Goal: Task Accomplishment & Management: Use online tool/utility

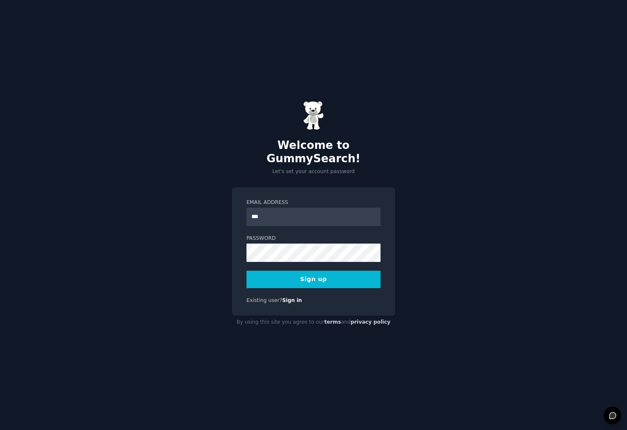
type input "**********"
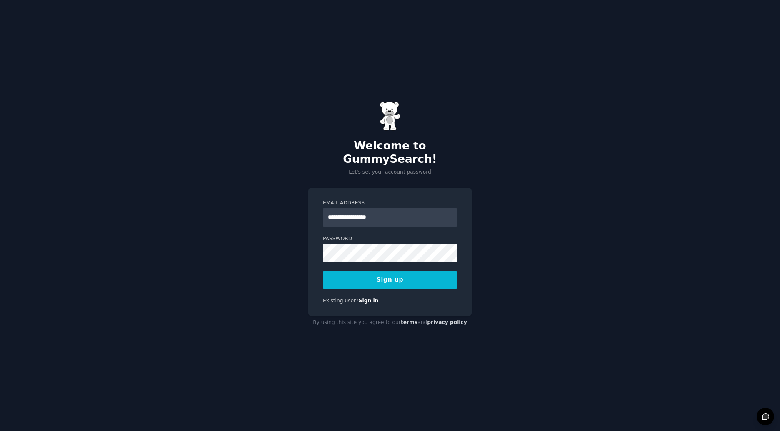
click at [157, 77] on div "**********" at bounding box center [390, 215] width 780 height 431
click at [391, 271] on button "Sign up" at bounding box center [390, 279] width 134 height 17
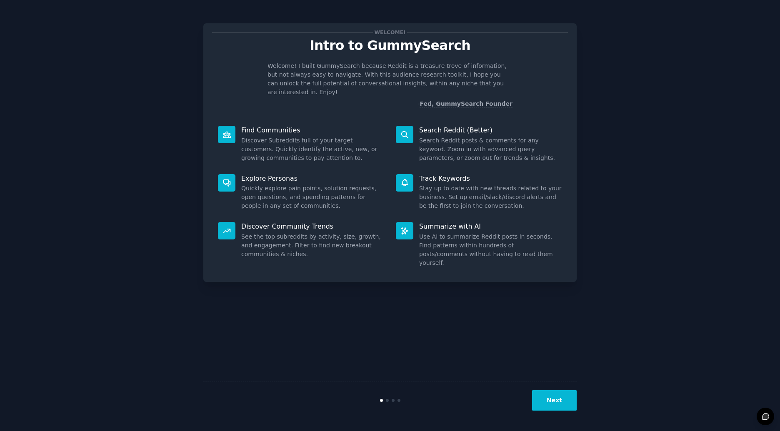
click at [552, 399] on button "Next" at bounding box center [554, 400] width 45 height 20
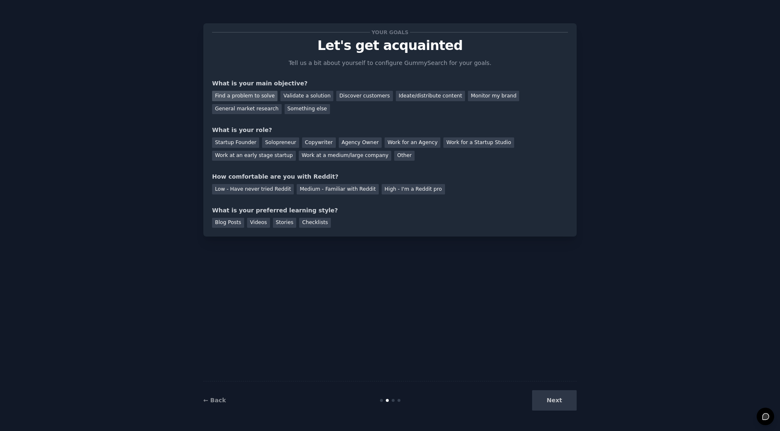
click at [258, 98] on div "Find a problem to solve" at bounding box center [244, 96] width 65 height 10
click at [317, 94] on div "Validate a solution" at bounding box center [306, 96] width 53 height 10
click at [341, 95] on div "Discover customers" at bounding box center [364, 96] width 56 height 10
click at [250, 141] on div "Startup Founder" at bounding box center [235, 142] width 47 height 10
click at [292, 147] on div "Solopreneur" at bounding box center [280, 142] width 37 height 10
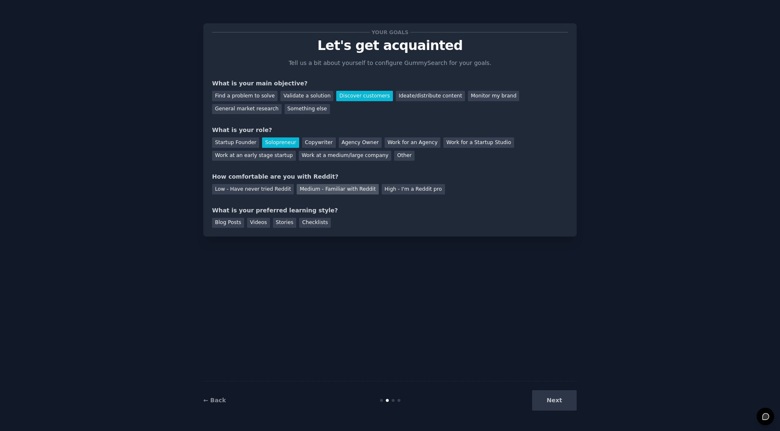
click at [347, 189] on div "Medium - Familiar with Reddit" at bounding box center [338, 189] width 82 height 10
click at [259, 226] on div "Videos" at bounding box center [258, 223] width 23 height 10
click at [557, 404] on button "Next" at bounding box center [554, 400] width 45 height 20
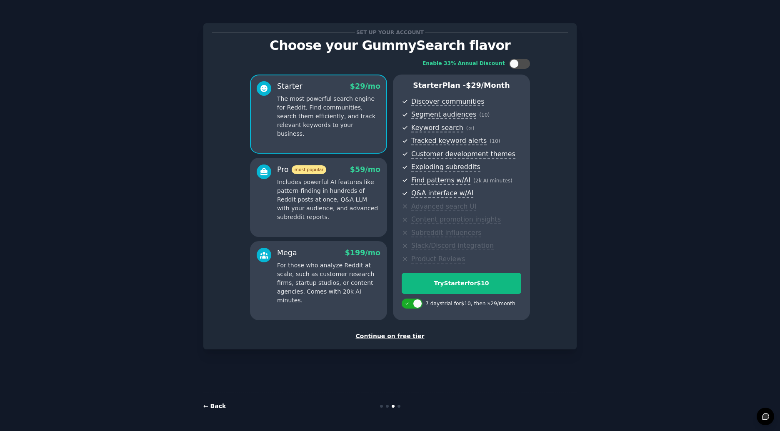
click at [215, 407] on link "← Back" at bounding box center [214, 406] width 22 height 7
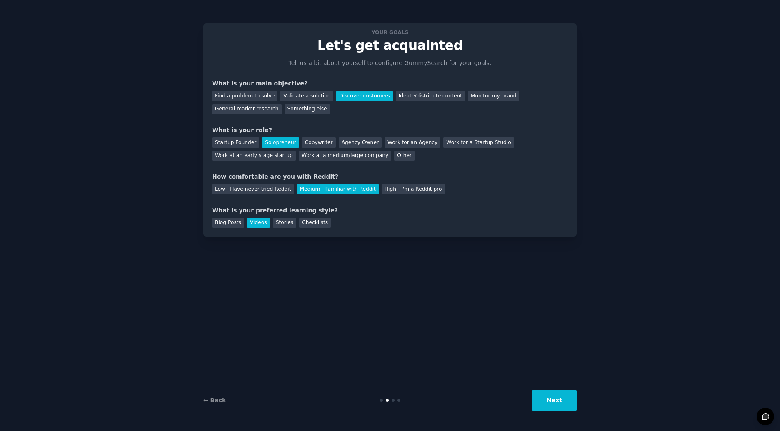
click at [541, 395] on button "Next" at bounding box center [554, 400] width 45 height 20
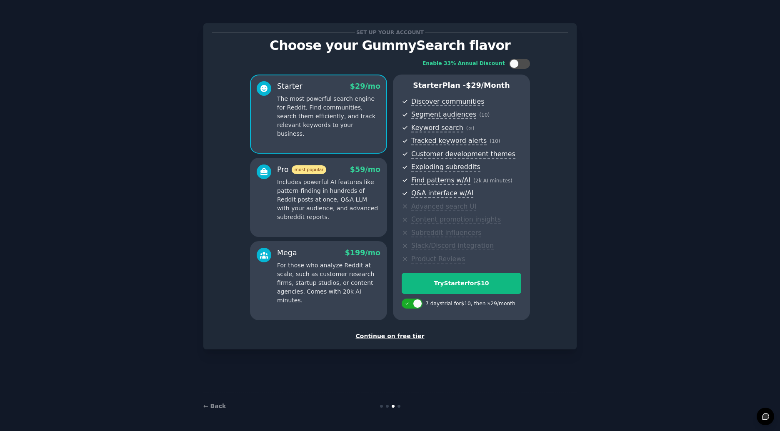
click at [399, 339] on div "Continue on free tier" at bounding box center [390, 336] width 356 height 9
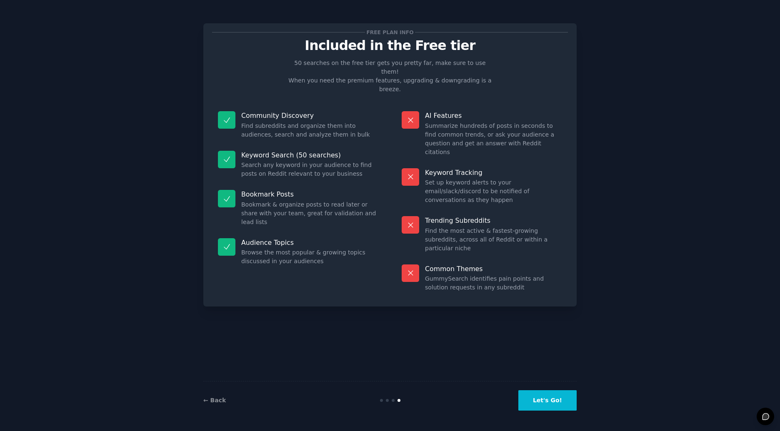
click at [557, 398] on button "Let's Go!" at bounding box center [547, 400] width 58 height 20
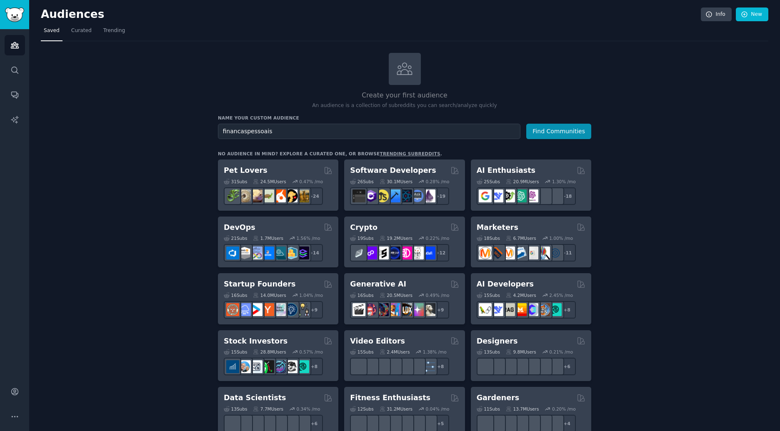
type input "financaspessoais"
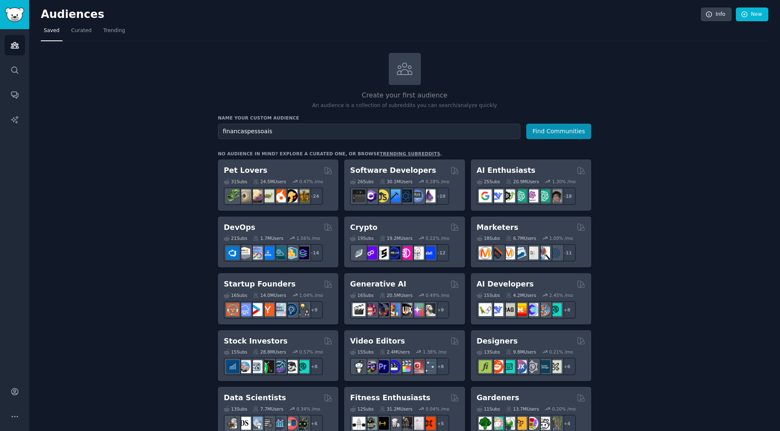
click at [526, 124] on button "Find Communities" at bounding box center [558, 131] width 65 height 15
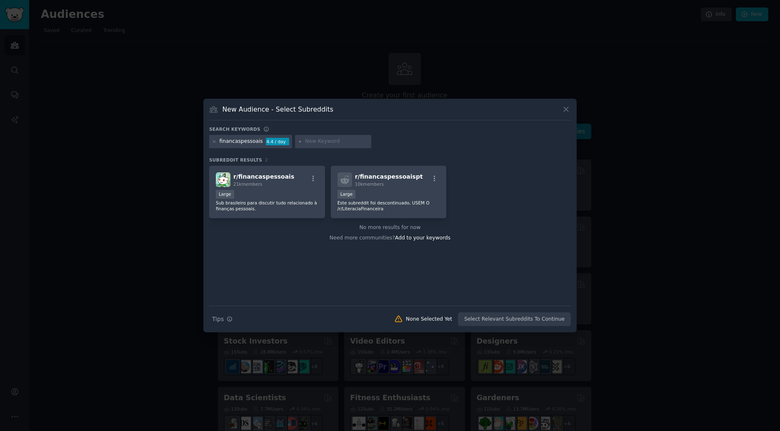
click at [243, 144] on div "financaspessoais" at bounding box center [241, 141] width 43 height 7
click at [259, 181] on div "21k members" at bounding box center [263, 184] width 61 height 6
click at [545, 322] on button "Create Audience" at bounding box center [543, 319] width 55 height 14
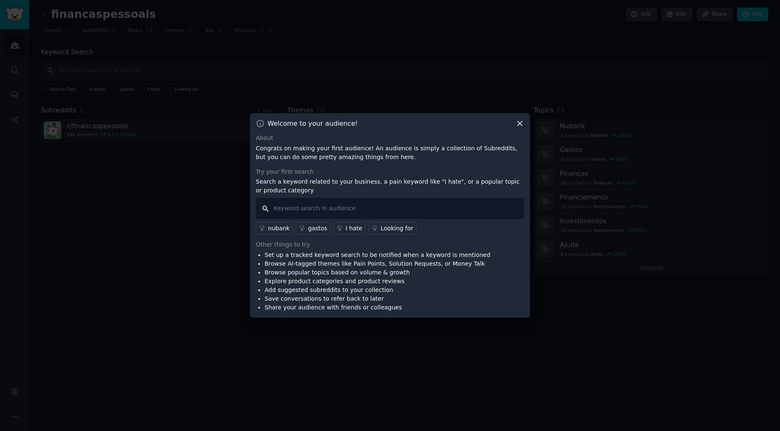
click at [357, 207] on input "text" at bounding box center [390, 208] width 268 height 21
type input "e"
click at [320, 229] on div "gastos" at bounding box center [317, 228] width 19 height 9
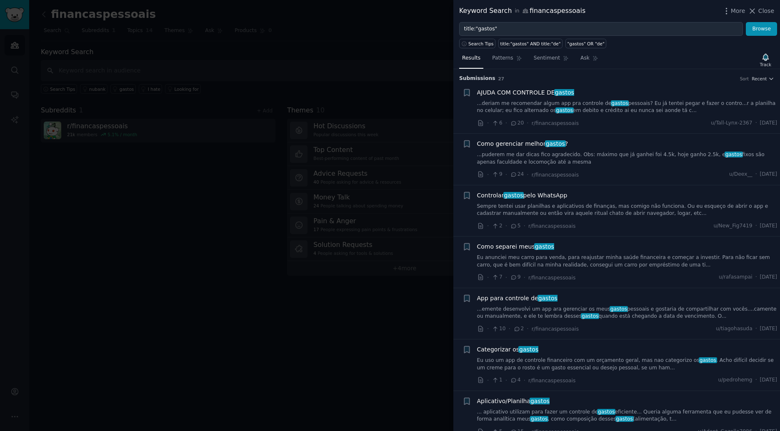
click at [527, 95] on span "AJUDA COM CONTROLE DE gastos" at bounding box center [525, 92] width 97 height 9
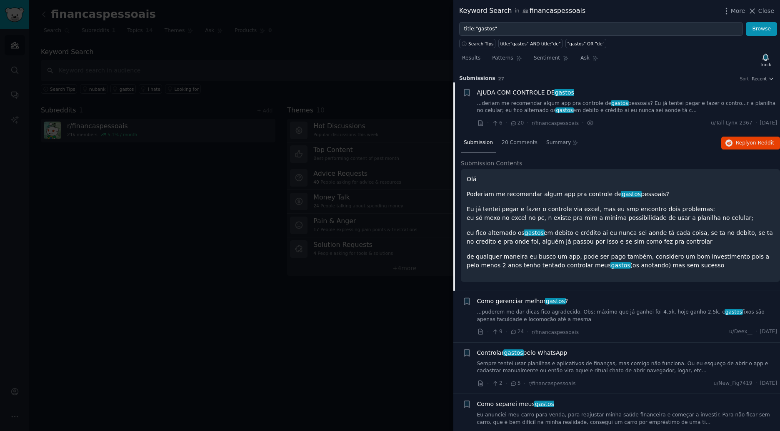
click at [274, 50] on div at bounding box center [390, 215] width 780 height 431
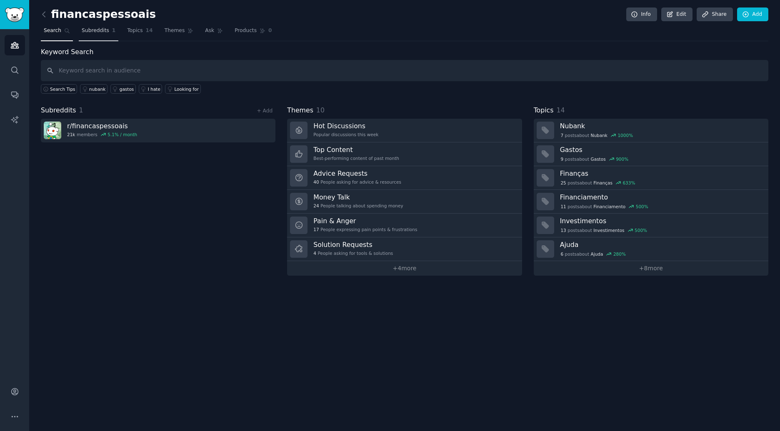
click at [98, 37] on link "Subreddits 1" at bounding box center [99, 32] width 40 height 17
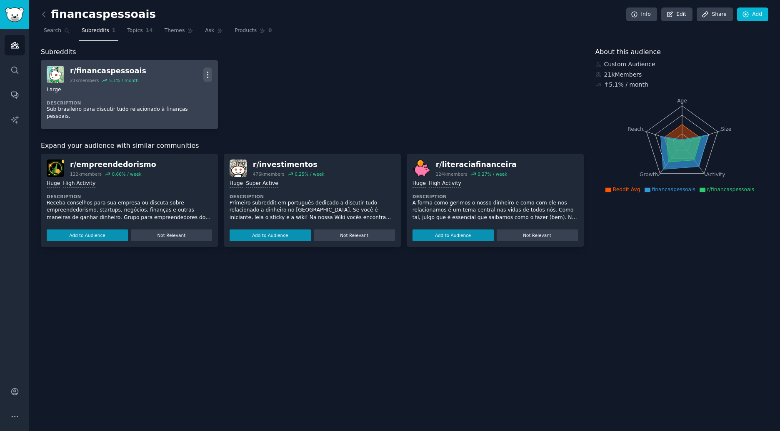
click at [208, 72] on icon "button" at bounding box center [207, 75] width 1 height 6
click at [177, 78] on p "View" at bounding box center [172, 77] width 14 height 9
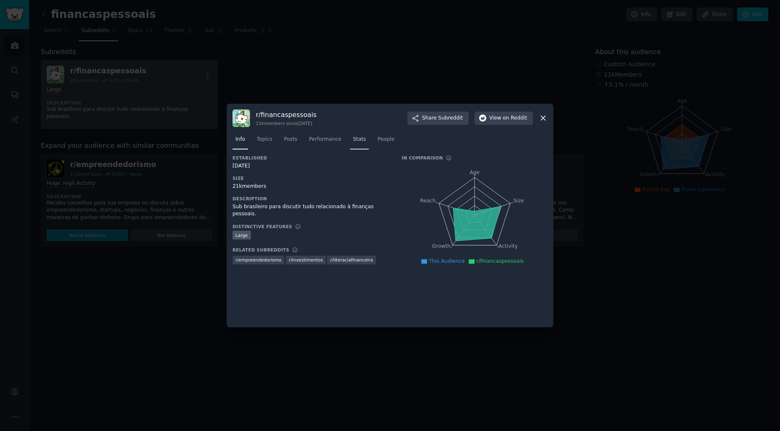
click at [362, 140] on span "Stats" at bounding box center [359, 139] width 13 height 7
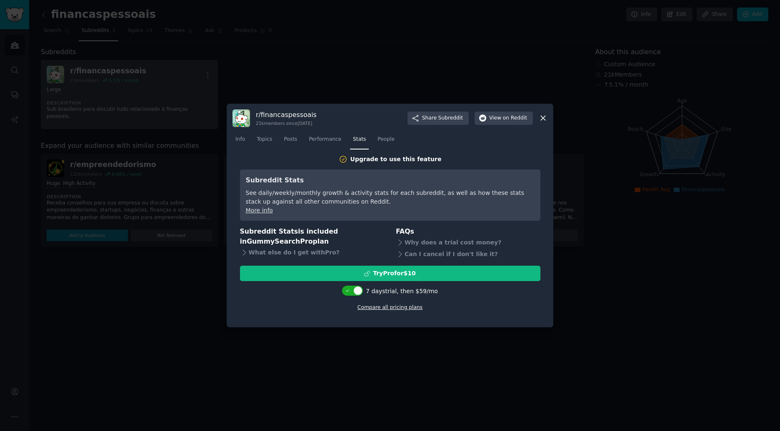
click at [376, 307] on link "Compare all pricing plans" at bounding box center [389, 308] width 65 height 6
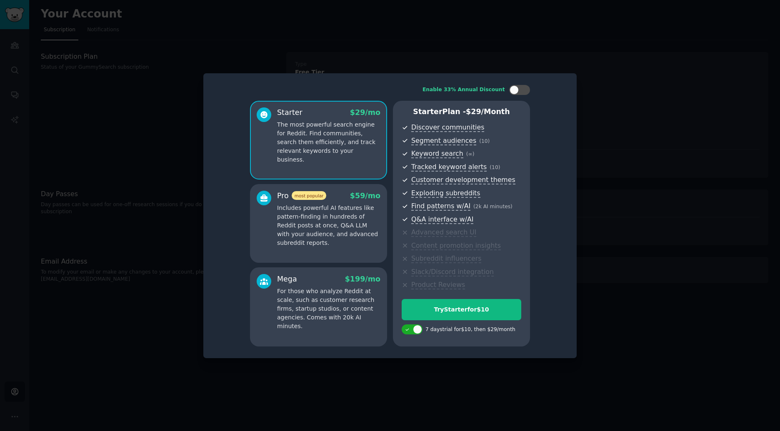
click at [352, 232] on p "Includes powerful AI features like pattern-finding in hundreds of Reddit posts …" at bounding box center [328, 226] width 103 height 44
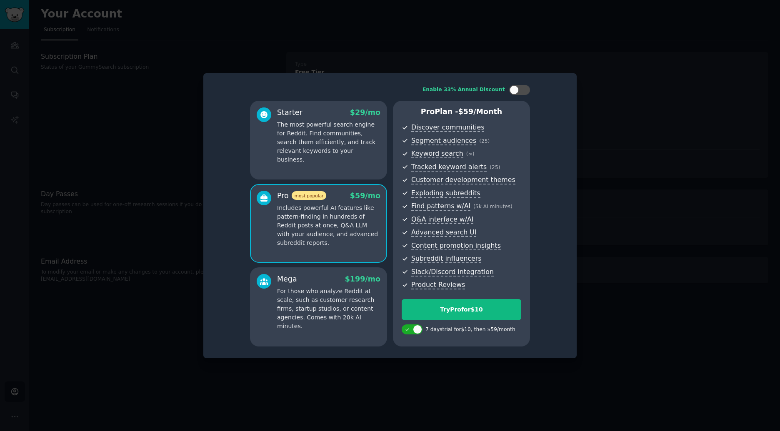
click at [316, 136] on p "The most powerful search engine for Reddit. Find communities, search them effic…" at bounding box center [328, 142] width 103 height 44
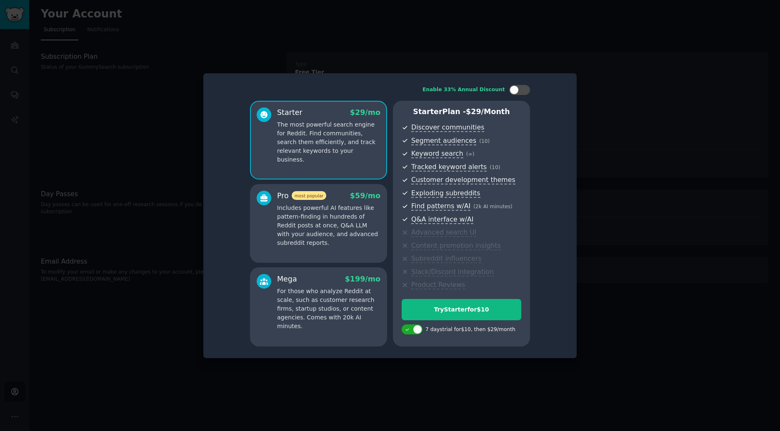
click at [311, 230] on p "Includes powerful AI features like pattern-finding in hundreds of Reddit posts …" at bounding box center [328, 226] width 103 height 44
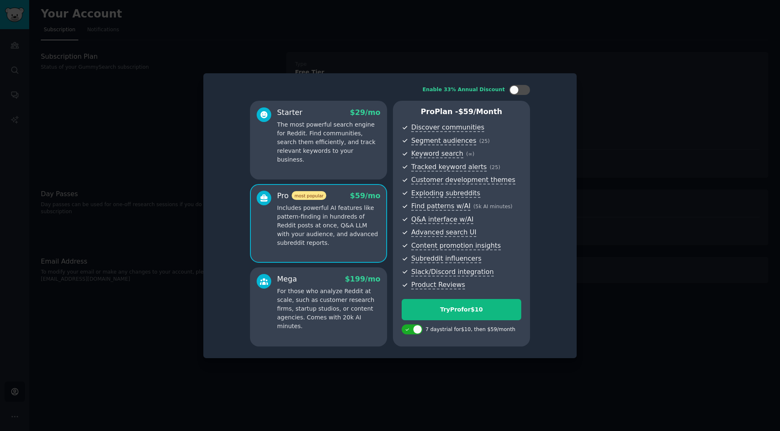
click at [360, 165] on div "Starter $ 29 /mo The most powerful search engine for Reddit. Find communities, …" at bounding box center [318, 140] width 137 height 79
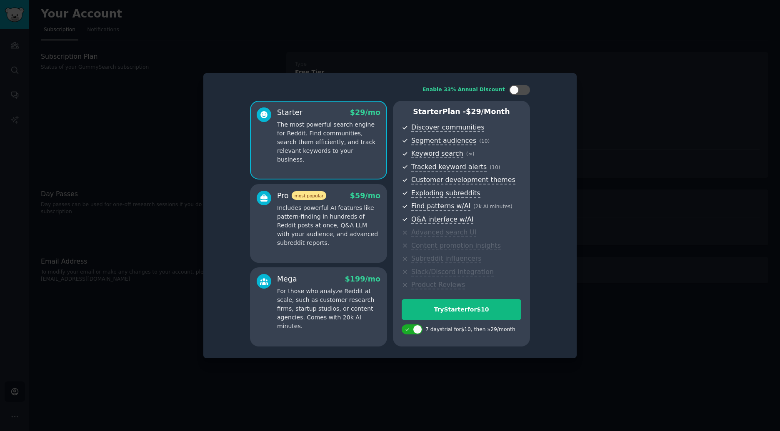
click at [350, 212] on p "Includes powerful AI features like pattern-finding in hundreds of Reddit posts …" at bounding box center [328, 226] width 103 height 44
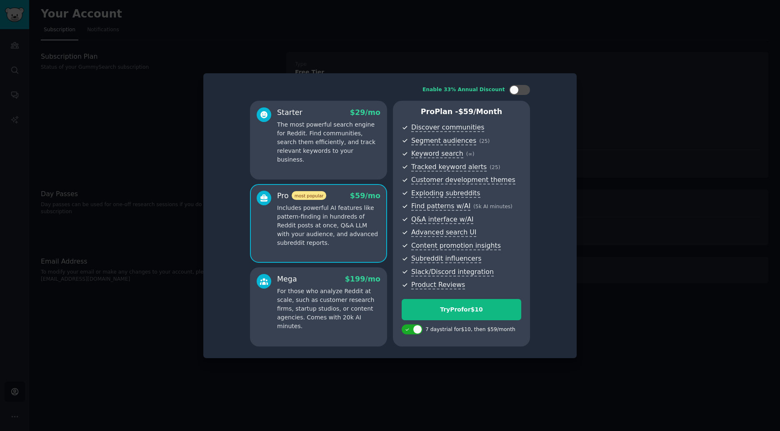
click at [348, 158] on div "Starter $ 29 /mo The most powerful search engine for Reddit. Find communities, …" at bounding box center [318, 140] width 137 height 79
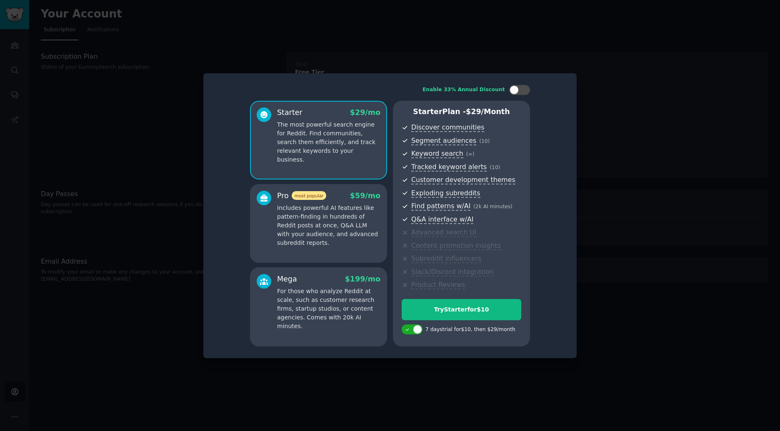
click at [347, 227] on p "Includes powerful AI features like pattern-finding in hundreds of Reddit posts …" at bounding box center [328, 226] width 103 height 44
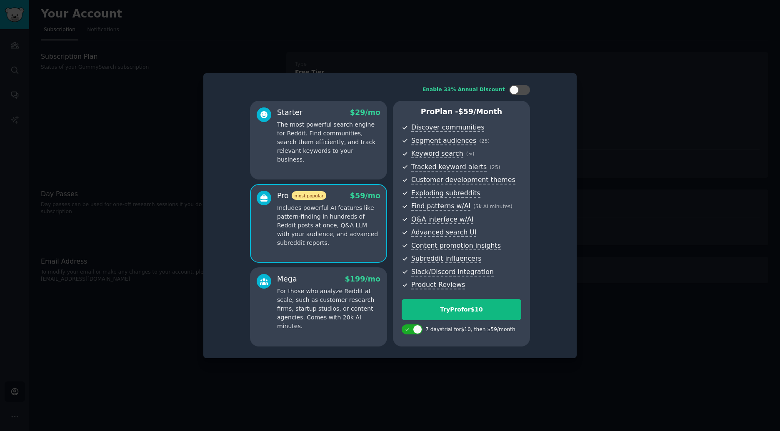
click at [338, 279] on div "Mega $ 199 /mo" at bounding box center [328, 279] width 103 height 10
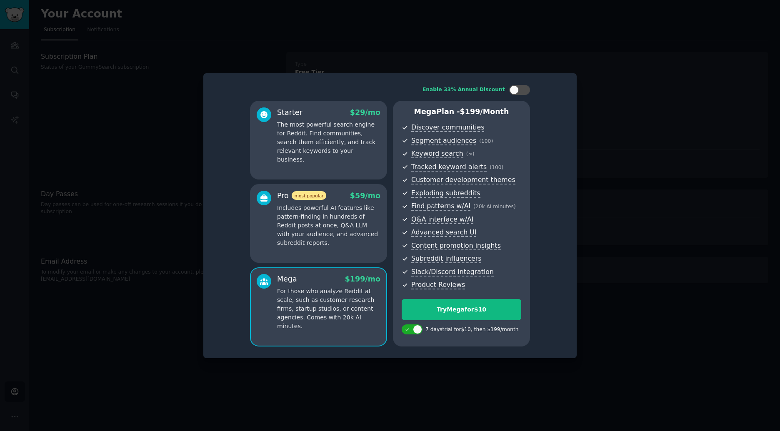
click at [332, 237] on p "Includes powerful AI features like pattern-finding in hundreds of Reddit posts …" at bounding box center [328, 226] width 103 height 44
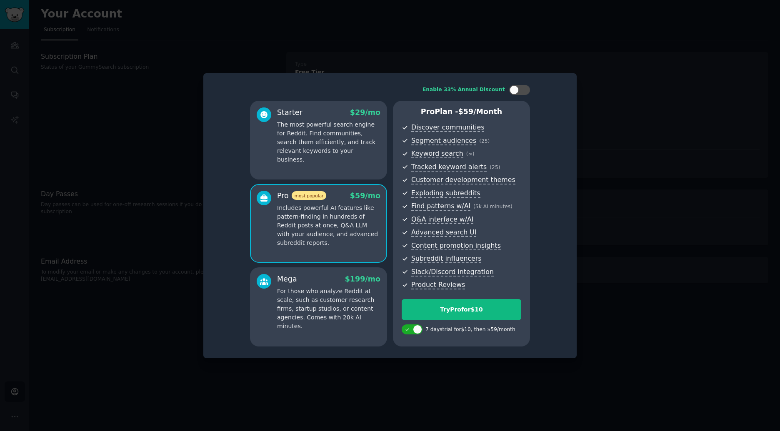
click at [322, 276] on div "Mega $ 199 /mo" at bounding box center [328, 279] width 103 height 10
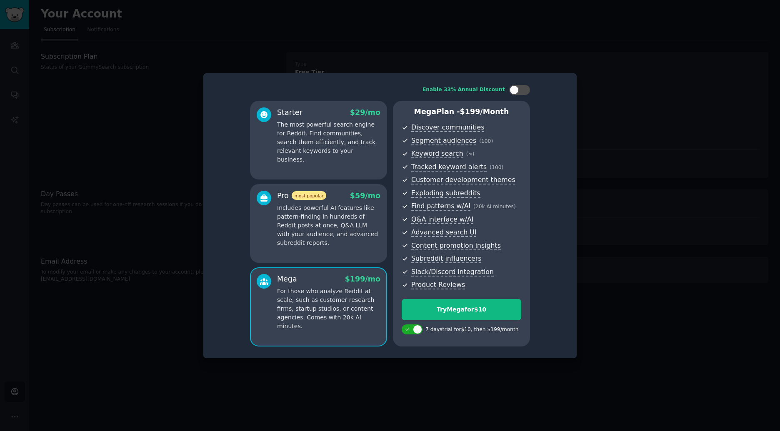
click at [322, 232] on p "Includes powerful AI features like pattern-finding in hundreds of Reddit posts …" at bounding box center [328, 226] width 103 height 44
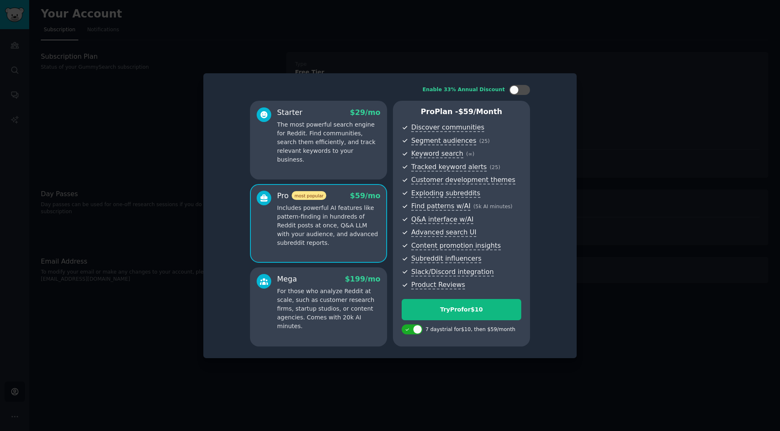
click at [312, 300] on p "For those who analyze Reddit at scale, such as customer research firms, startup…" at bounding box center [328, 309] width 103 height 44
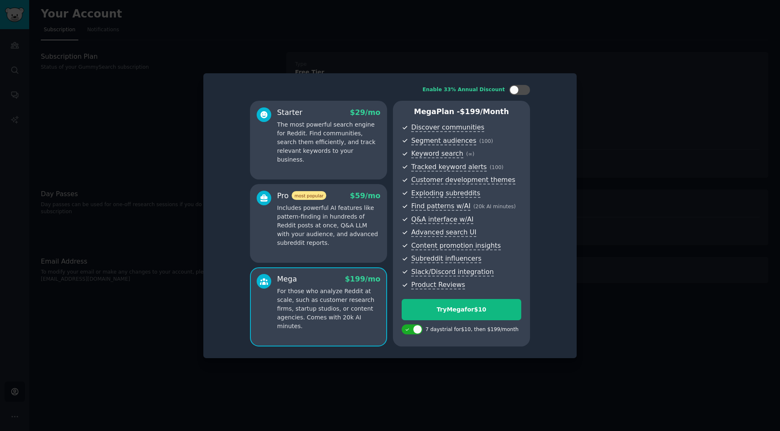
click at [317, 243] on p "Includes powerful AI features like pattern-finding in hundreds of Reddit posts …" at bounding box center [328, 226] width 103 height 44
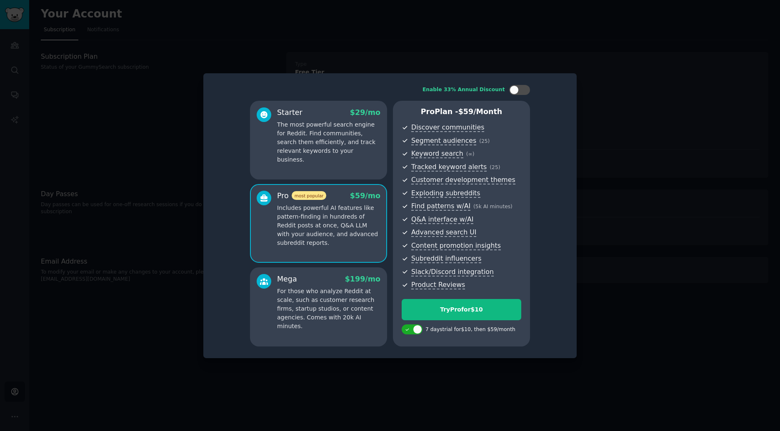
drag, startPoint x: 315, startPoint y: 286, endPoint x: 315, endPoint y: 280, distance: 5.8
click at [315, 285] on div "Mega $ 199 /mo For those who analyze Reddit at scale, such as customer research…" at bounding box center [328, 302] width 103 height 57
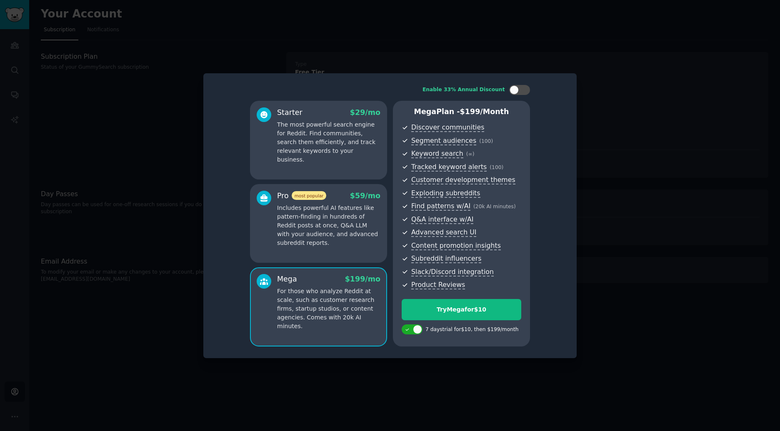
click at [318, 242] on p "Includes powerful AI features like pattern-finding in hundreds of Reddit posts …" at bounding box center [328, 226] width 103 height 44
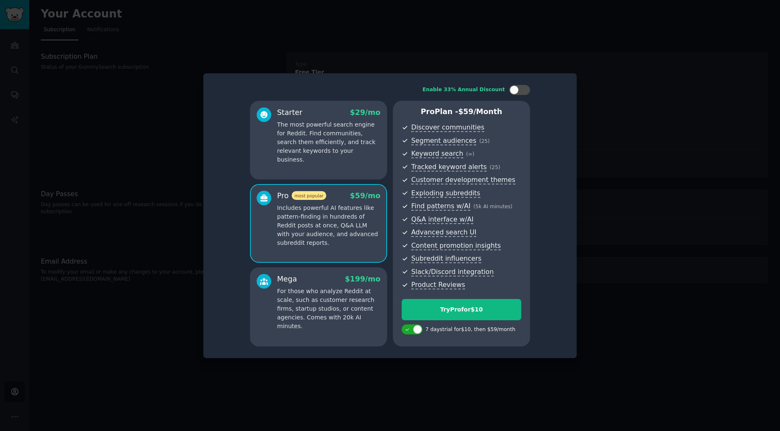
click at [321, 292] on p "For those who analyze Reddit at scale, such as customer research firms, startup…" at bounding box center [328, 309] width 103 height 44
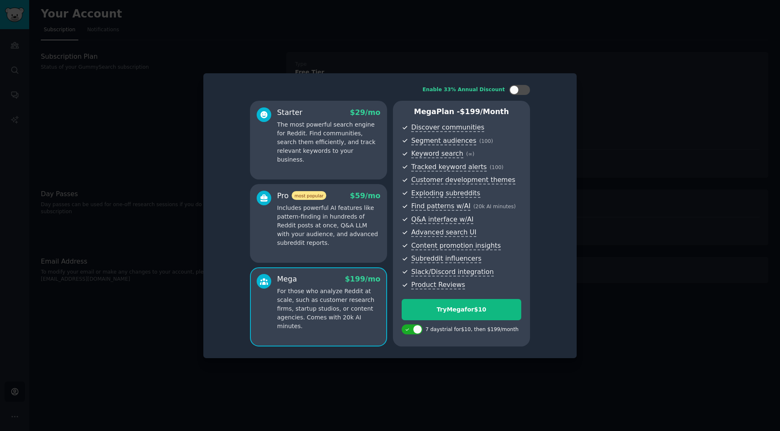
click at [322, 248] on div "Pro most popular $ 59 /mo Includes powerful AI features like pattern-finding in…" at bounding box center [318, 223] width 137 height 79
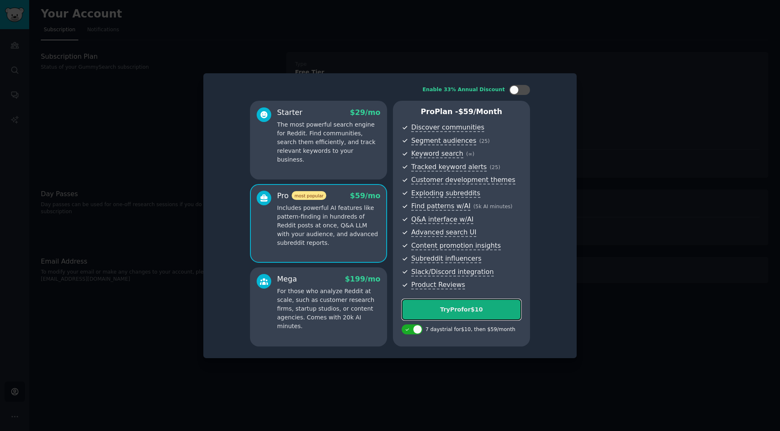
click at [462, 314] on button "Try Pro for $10" at bounding box center [462, 309] width 120 height 21
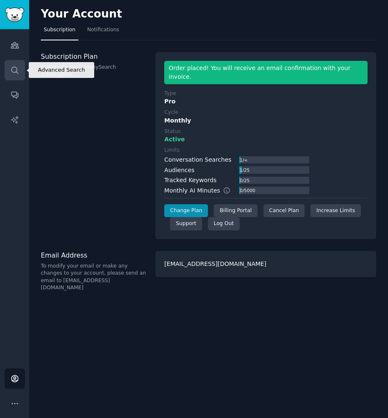
click at [17, 66] on icon "Sidebar" at bounding box center [14, 70] width 9 height 9
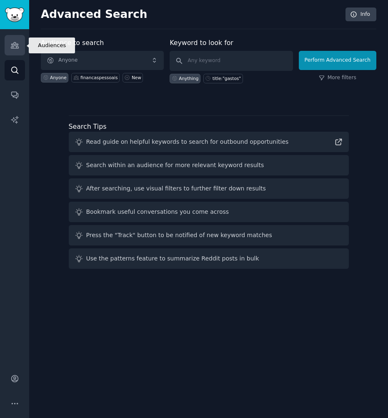
click at [11, 40] on link "Audiences" at bounding box center [15, 45] width 20 height 20
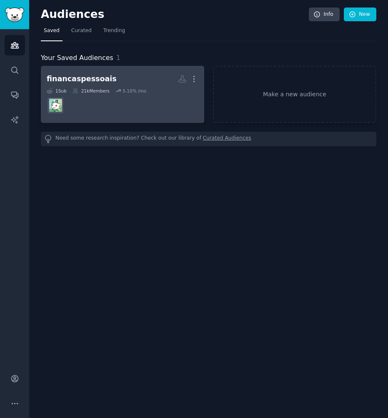
click at [80, 78] on div "financaspessoais" at bounding box center [82, 79] width 70 height 10
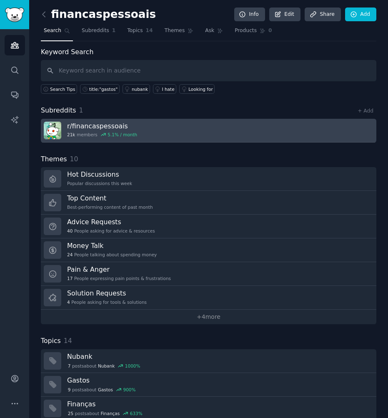
click at [165, 126] on link "r/ financaspessoais 21k members 5.1 % / month" at bounding box center [208, 131] width 335 height 24
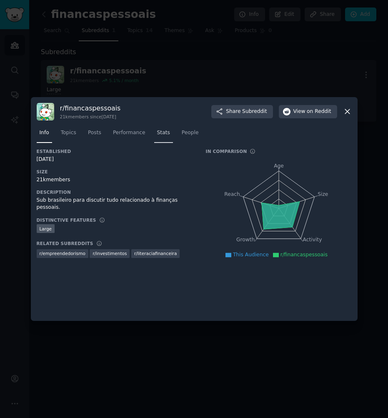
click at [161, 132] on span "Stats" at bounding box center [163, 132] width 13 height 7
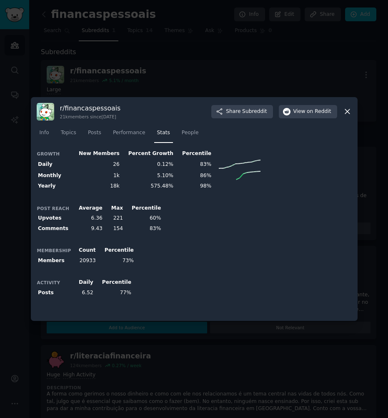
click at [170, 59] on div at bounding box center [194, 209] width 388 height 418
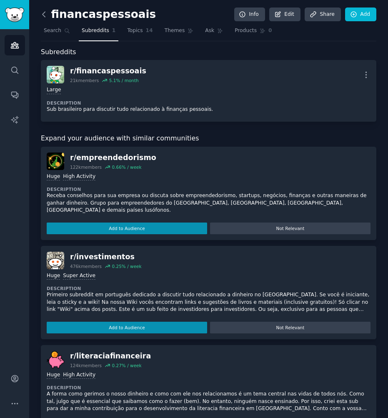
click at [43, 15] on icon at bounding box center [43, 14] width 2 height 5
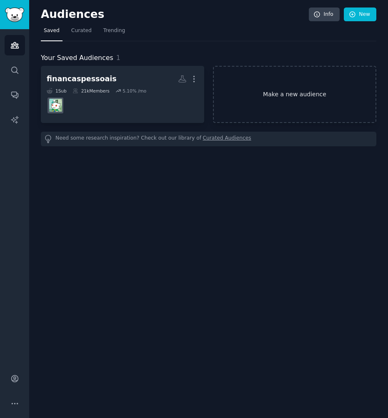
click at [288, 97] on link "Make a new audience" at bounding box center [294, 94] width 163 height 57
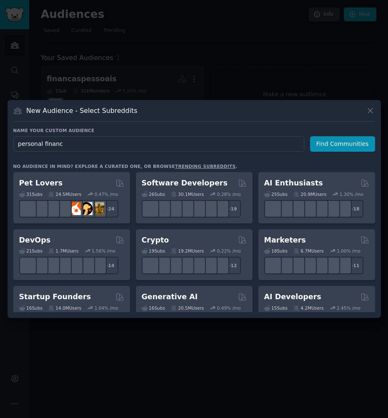
type input "personal finance"
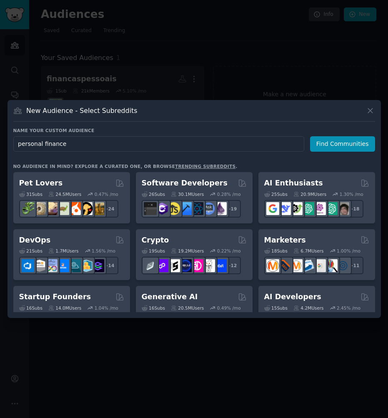
click button "Find Communities" at bounding box center [342, 143] width 65 height 15
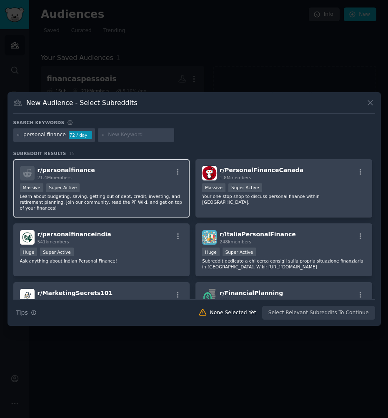
click at [75, 171] on span "r/ personalfinance" at bounding box center [65, 170] width 57 height 7
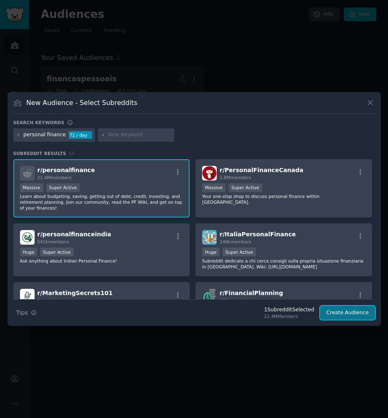
click at [340, 311] on button "Create Audience" at bounding box center [347, 313] width 55 height 14
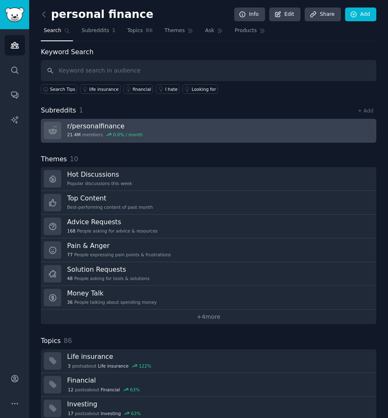
click at [142, 127] on link "r/ personalfinance 21.4M members 0.0 % / month" at bounding box center [208, 131] width 335 height 24
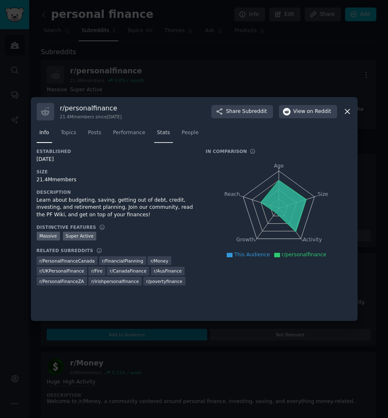
click at [160, 135] on span "Stats" at bounding box center [163, 132] width 13 height 7
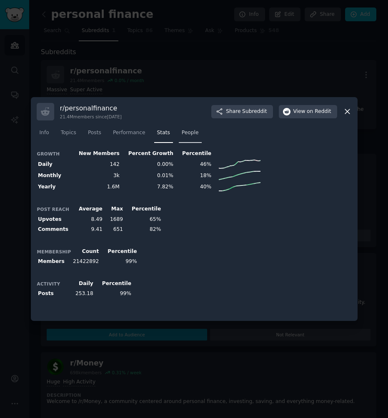
click at [192, 134] on span "People" at bounding box center [190, 132] width 17 height 7
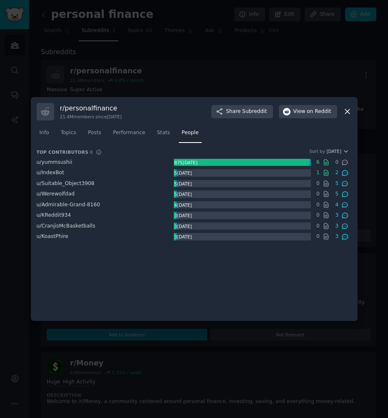
click at [92, 77] on div at bounding box center [194, 209] width 388 height 418
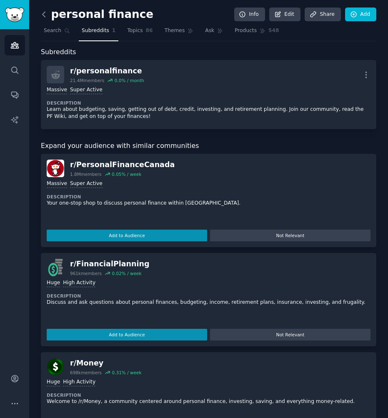
click at [47, 14] on icon at bounding box center [44, 14] width 9 height 9
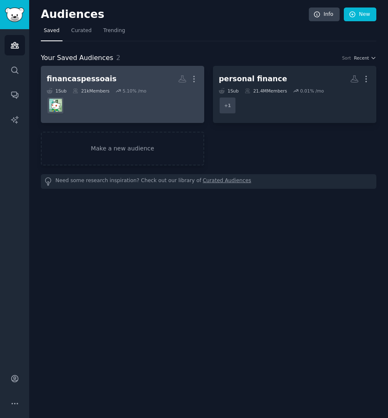
click at [78, 79] on div "financaspessoais" at bounding box center [82, 79] width 70 height 10
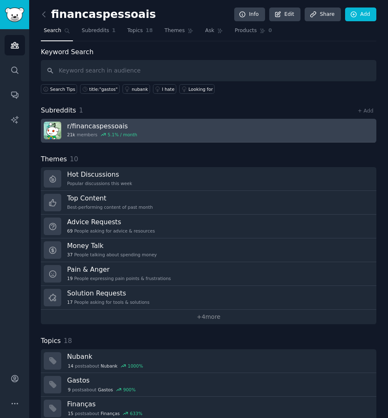
click at [145, 132] on link "r/ financaspessoais 21k members 5.1 % / month" at bounding box center [208, 131] width 335 height 24
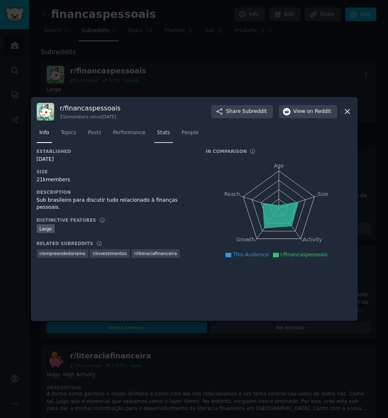
click at [164, 129] on span "Stats" at bounding box center [163, 132] width 13 height 7
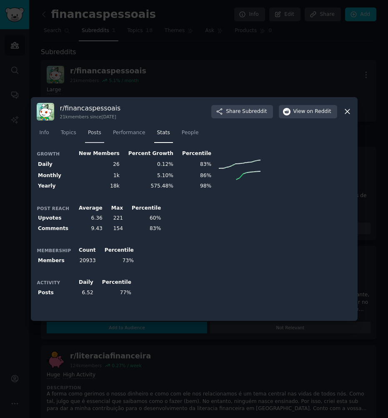
click at [89, 137] on link "Posts" at bounding box center [94, 134] width 19 height 17
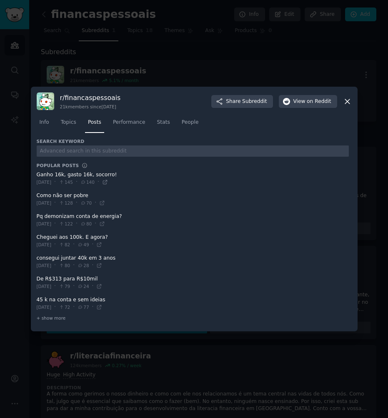
click at [107, 182] on icon at bounding box center [105, 182] width 4 height 4
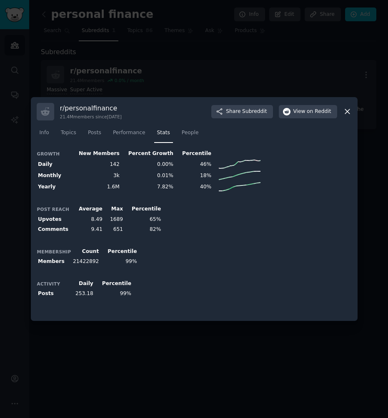
click at [165, 68] on div at bounding box center [194, 209] width 388 height 418
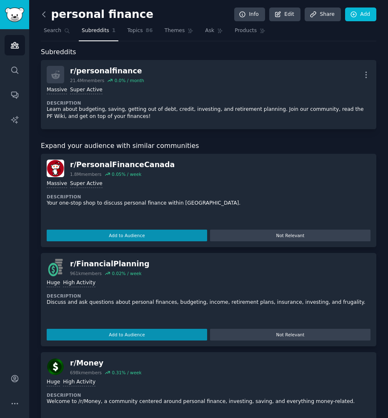
click at [43, 10] on icon at bounding box center [44, 14] width 9 height 9
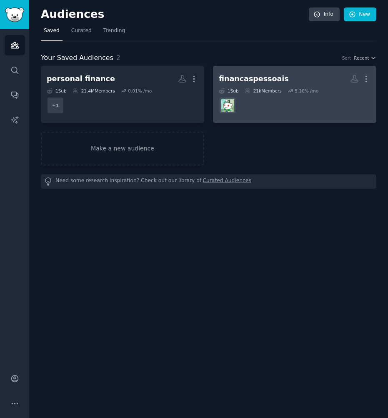
click at [270, 89] on div "21k Members" at bounding box center [263, 91] width 37 height 6
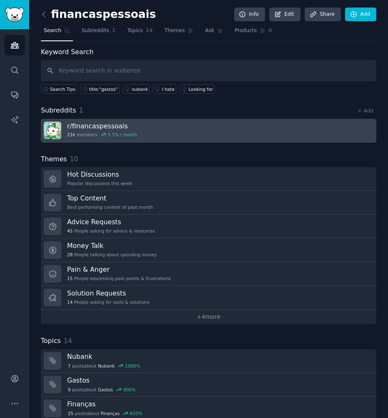
click at [140, 127] on link "r/ financaspessoais 21k members 5.1 % / month" at bounding box center [208, 131] width 335 height 24
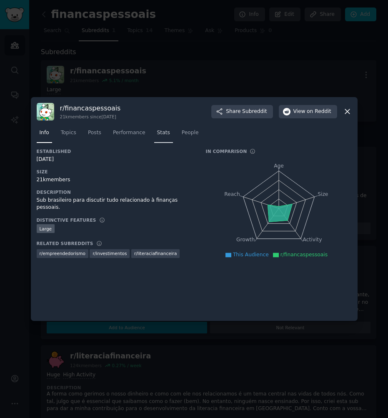
click at [169, 127] on link "Stats" at bounding box center [163, 134] width 19 height 17
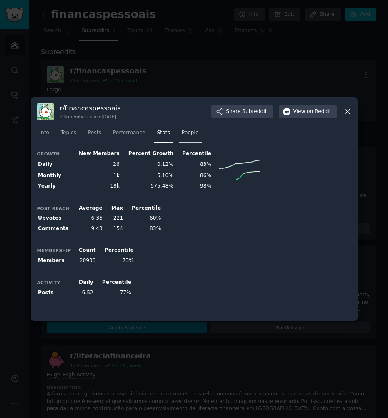
click at [197, 137] on link "People" at bounding box center [190, 134] width 23 height 17
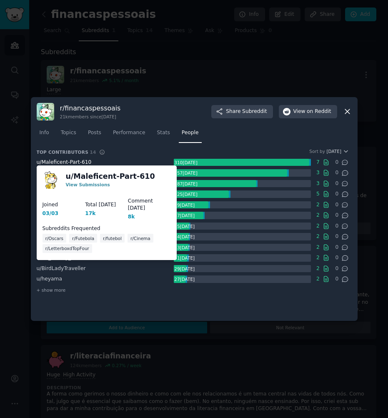
click at [55, 160] on span "u/ Maleficent-Part-610" at bounding box center [64, 162] width 55 height 6
click at [75, 177] on link "u/ Maleficent-Part-610" at bounding box center [110, 176] width 89 height 10
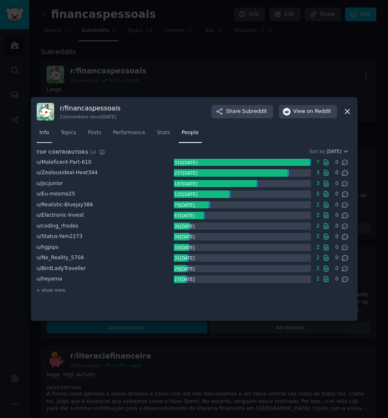
click at [50, 135] on link "Info" at bounding box center [44, 134] width 15 height 17
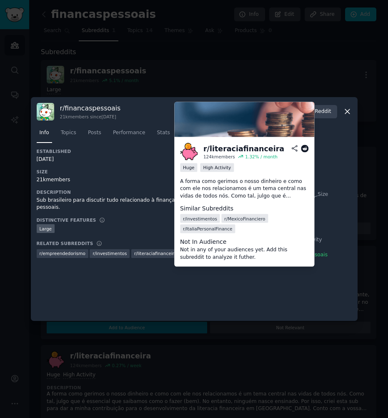
click at [292, 148] on icon at bounding box center [294, 148] width 5 height 6
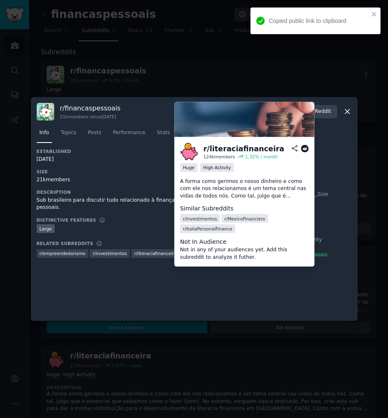
click at [220, 152] on div "r/ literaciafinanceira" at bounding box center [243, 148] width 81 height 10
copy div "literaciafinanceira"
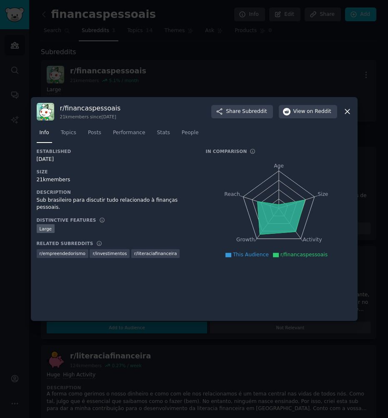
click at [160, 77] on div at bounding box center [194, 209] width 388 height 418
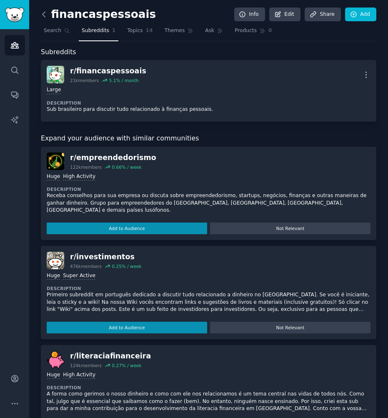
click at [44, 13] on icon at bounding box center [44, 14] width 9 height 9
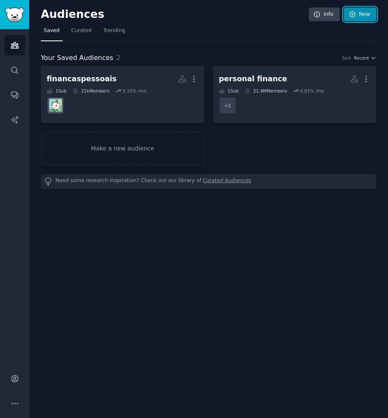
click at [364, 14] on link "New" at bounding box center [360, 14] width 32 height 14
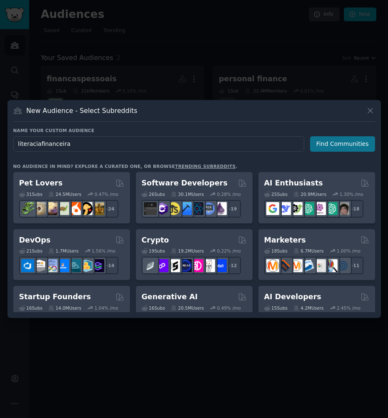
type input "literaciafinanceira"
click at [318, 145] on button "Find Communities" at bounding box center [342, 143] width 65 height 15
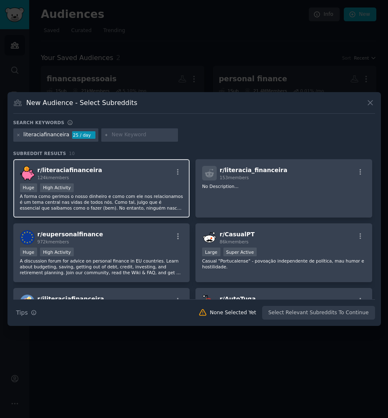
click at [90, 172] on span "r/ literaciafinanceira" at bounding box center [69, 170] width 65 height 7
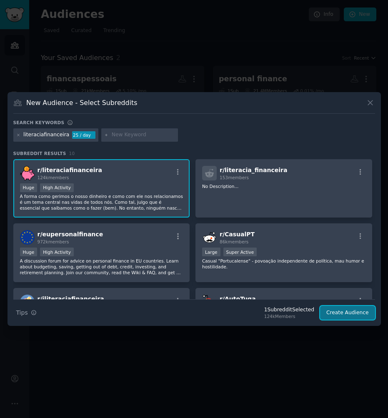
click at [347, 310] on button "Create Audience" at bounding box center [347, 313] width 55 height 14
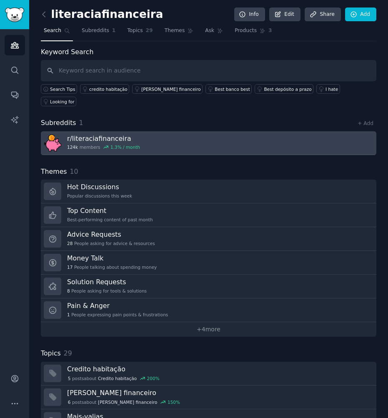
click at [136, 131] on link "r/ literaciafinanceira 124k members 1.3 % / month" at bounding box center [208, 143] width 335 height 24
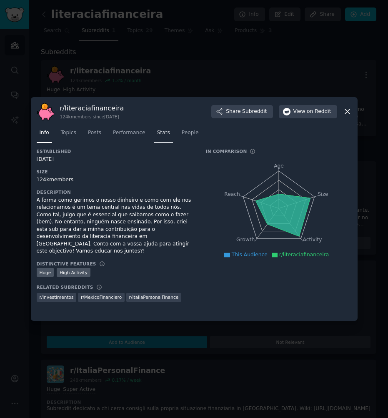
click at [169, 134] on link "Stats" at bounding box center [163, 134] width 19 height 17
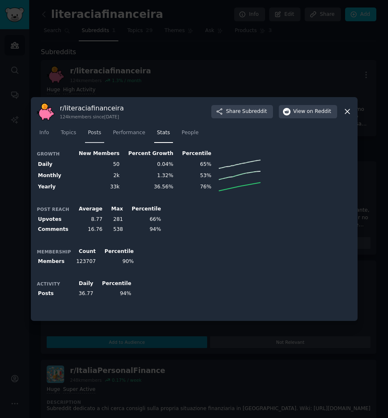
click at [91, 137] on link "Posts" at bounding box center [94, 134] width 19 height 17
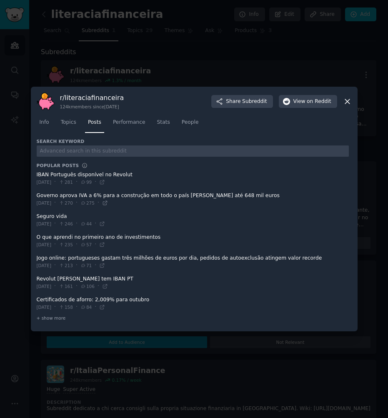
click at [108, 202] on icon at bounding box center [105, 203] width 6 height 6
click at [178, 57] on div at bounding box center [194, 209] width 388 height 418
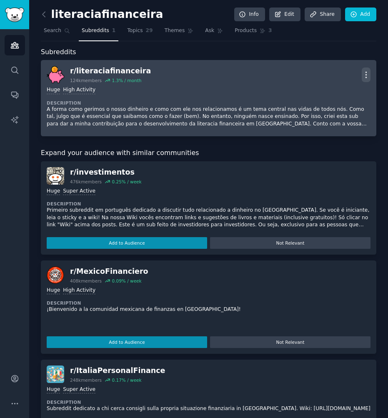
click at [366, 77] on icon "button" at bounding box center [366, 75] width 1 height 6
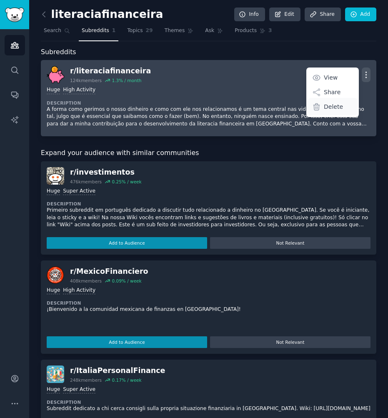
click at [337, 109] on p "Delete" at bounding box center [333, 106] width 19 height 9
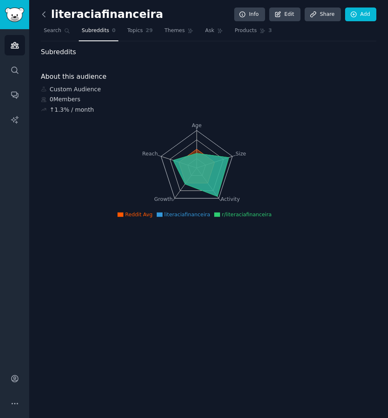
click at [44, 14] on icon at bounding box center [44, 14] width 9 height 9
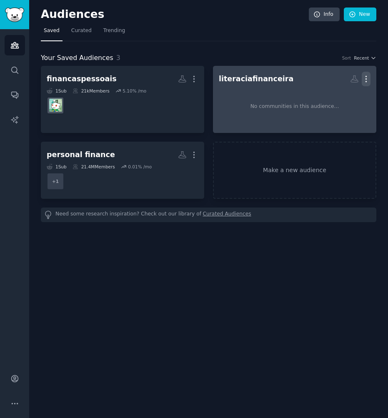
click at [368, 80] on icon "button" at bounding box center [366, 79] width 9 height 9
click at [352, 97] on p "Delete" at bounding box center [343, 96] width 19 height 9
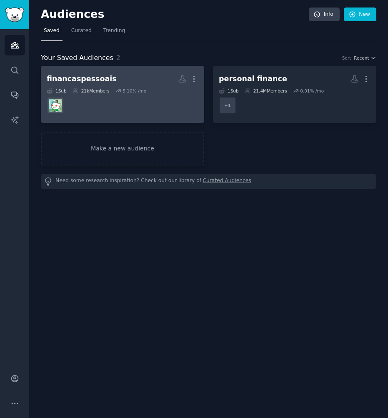
click at [157, 95] on div "1 Sub 21k Members 5.10 % /mo" at bounding box center [123, 101] width 152 height 26
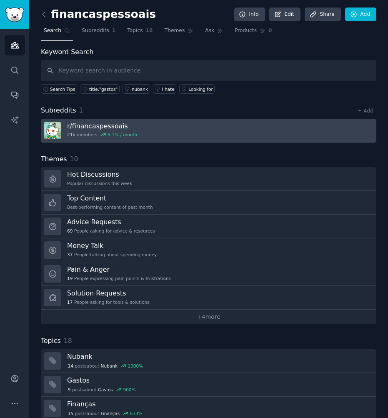
click at [136, 127] on link "r/ financaspessoais 21k members 5.1 % / month" at bounding box center [208, 131] width 335 height 24
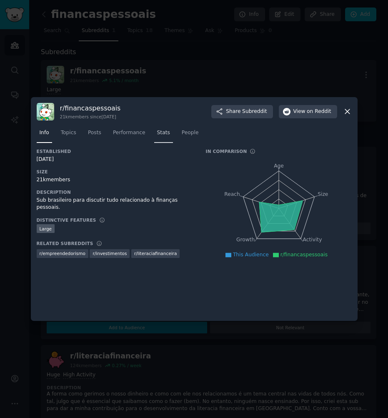
click at [165, 135] on span "Stats" at bounding box center [163, 132] width 13 height 7
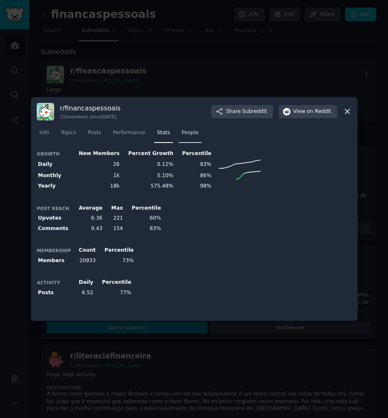
click at [189, 134] on span "People" at bounding box center [190, 132] width 17 height 7
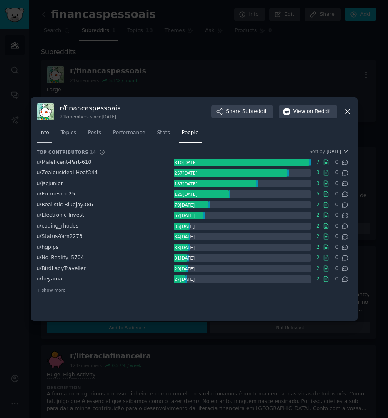
click at [41, 134] on span "Info" at bounding box center [45, 132] width 10 height 7
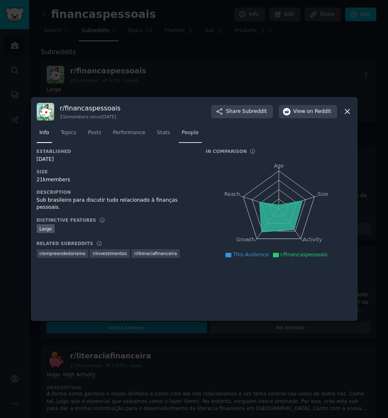
click at [187, 136] on link "People" at bounding box center [190, 134] width 23 height 17
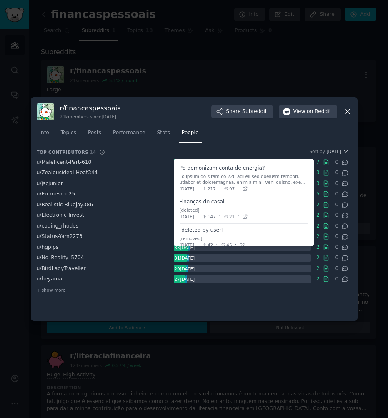
click at [246, 170] on span at bounding box center [244, 179] width 128 height 34
click at [247, 188] on icon at bounding box center [245, 189] width 4 height 4
